Goal: Check status

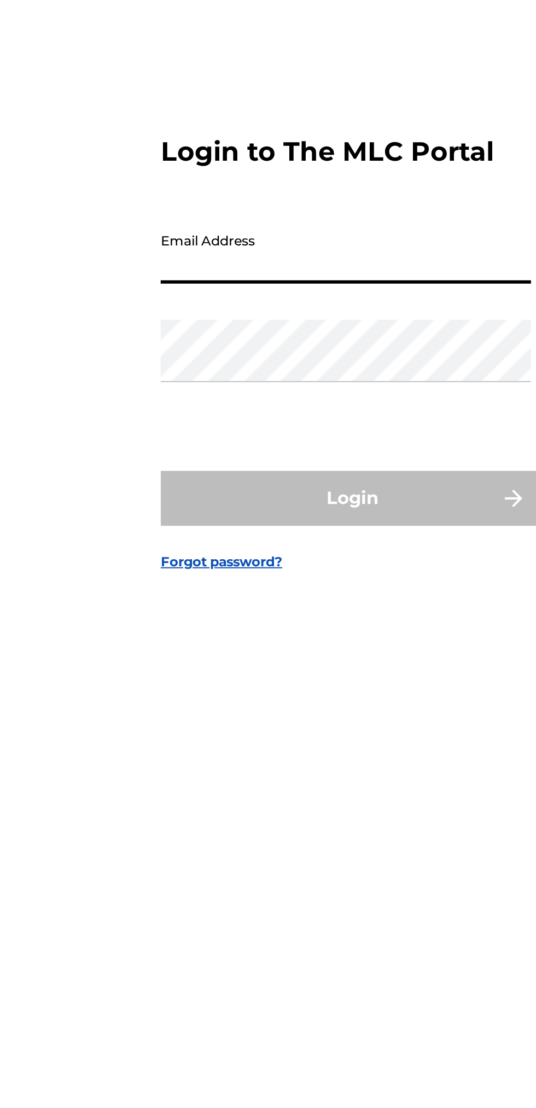
click at [276, 539] on input "Email Address" at bounding box center [264, 523] width 185 height 31
type input "[EMAIL_ADDRESS][DOMAIN_NAME]"
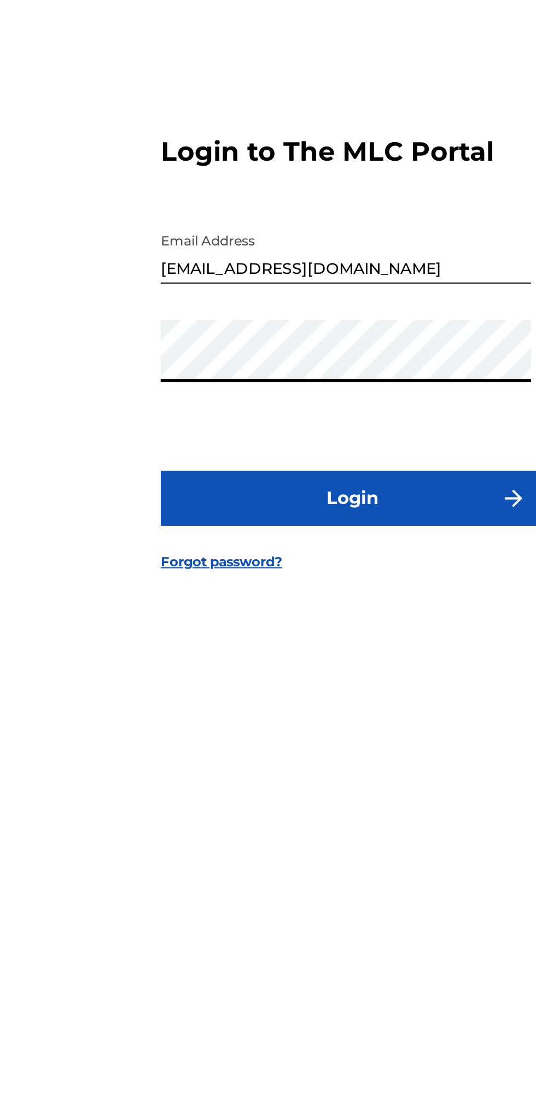
click at [294, 660] on button "Login" at bounding box center [267, 646] width 191 height 27
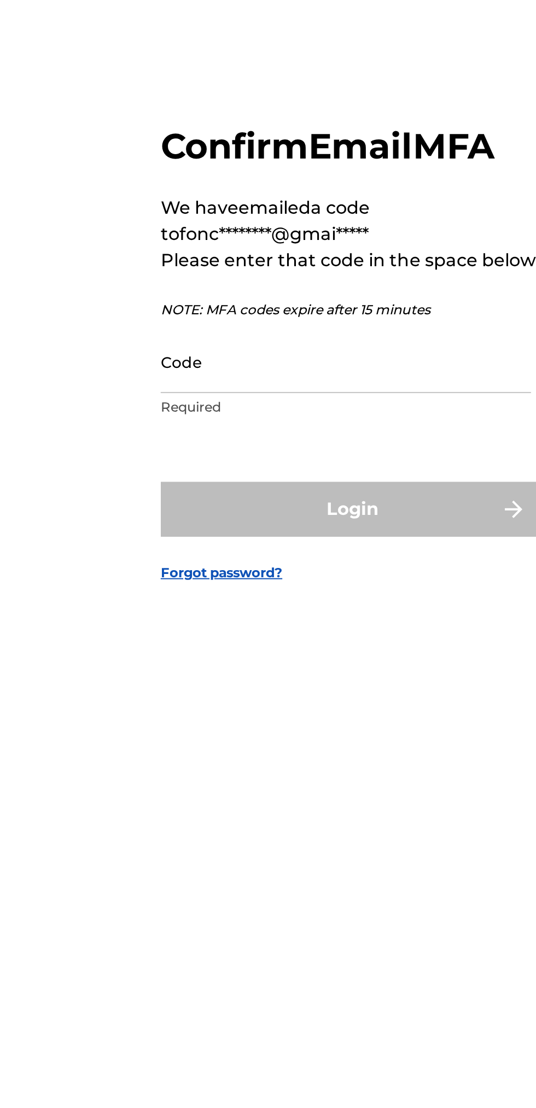
scroll to position [5, 0]
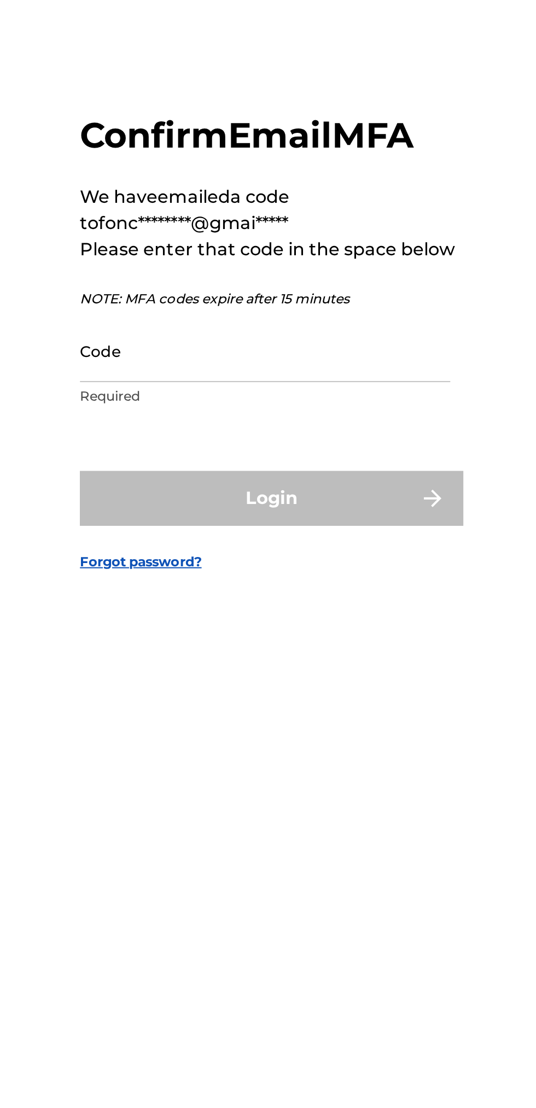
click at [262, 588] on input "Code" at bounding box center [264, 572] width 185 height 31
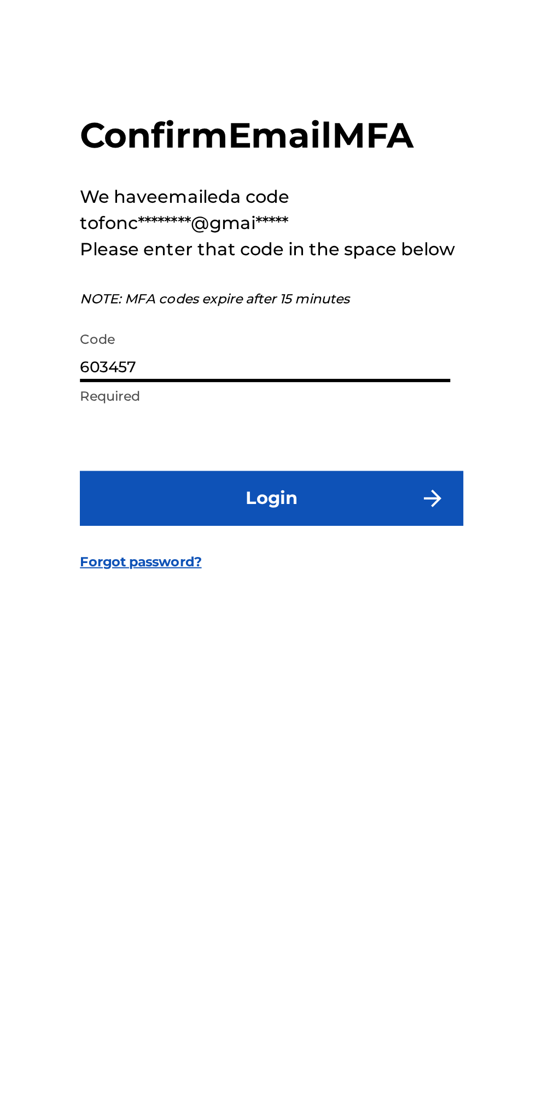
type input "603457"
click at [298, 660] on button "Login" at bounding box center [267, 646] width 191 height 27
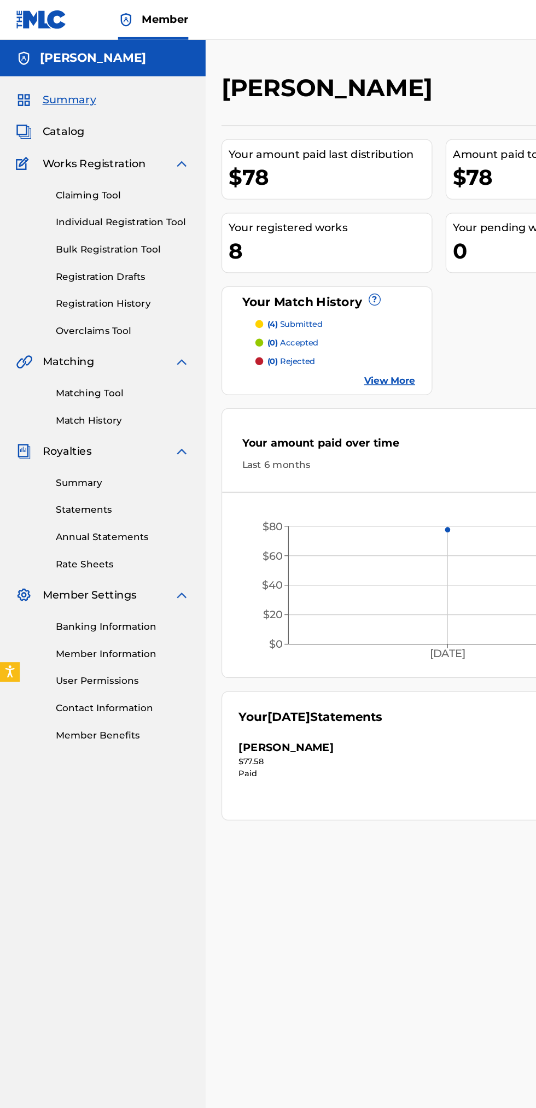
click at [89, 425] on link "Statements" at bounding box center [101, 420] width 110 height 11
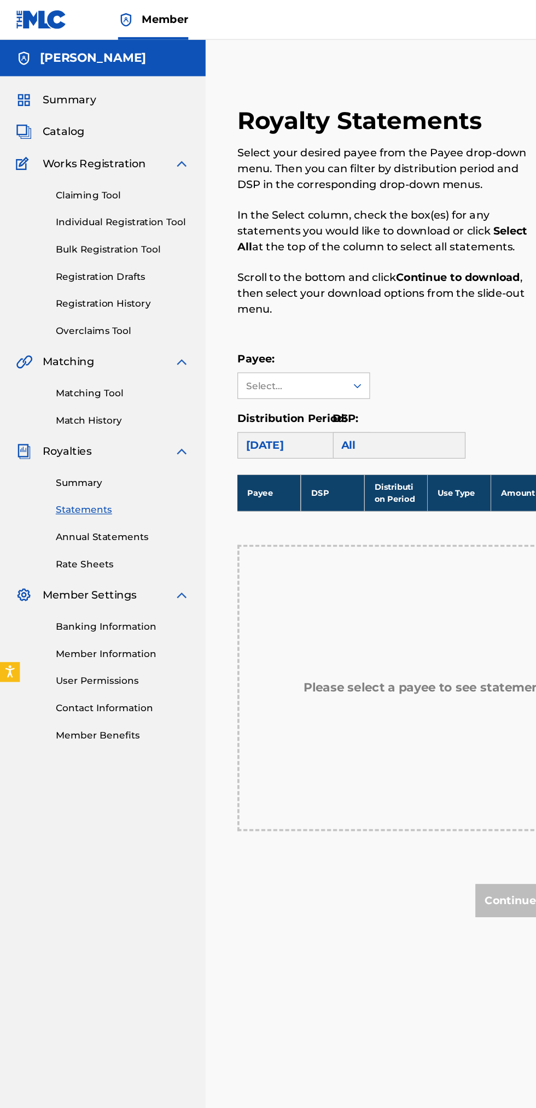
click at [80, 402] on link "Summary" at bounding box center [101, 398] width 110 height 11
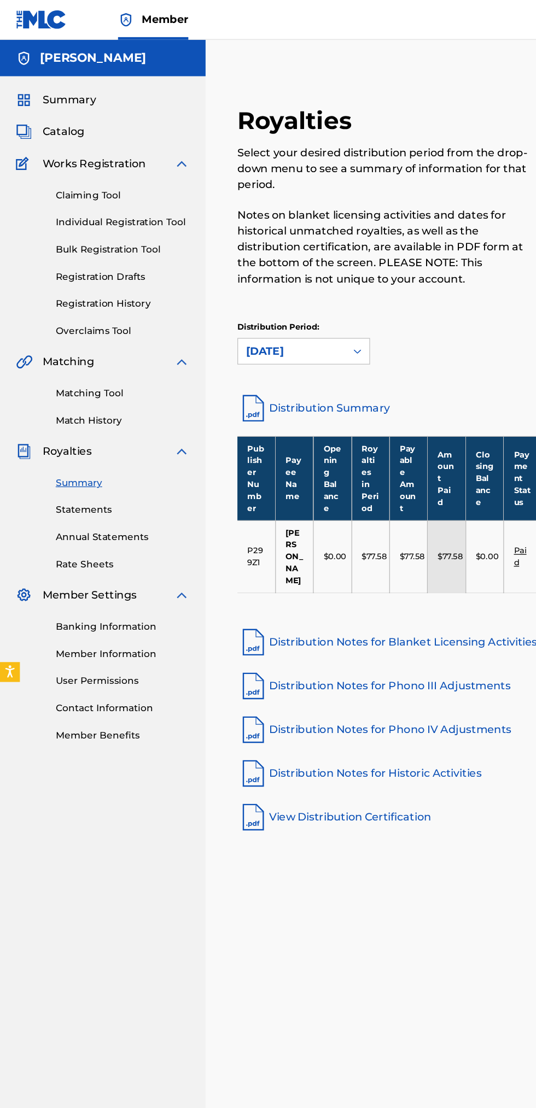
click at [70, 83] on span "Summary" at bounding box center [57, 82] width 44 height 13
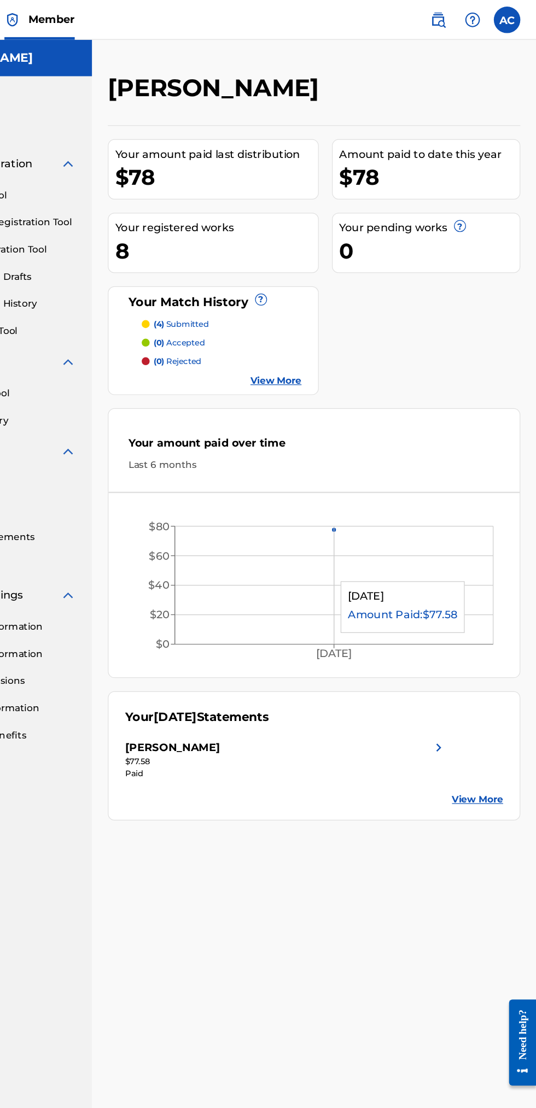
click at [316, 319] on link "View More" at bounding box center [321, 313] width 42 height 11
